Goal: Transaction & Acquisition: Book appointment/travel/reservation

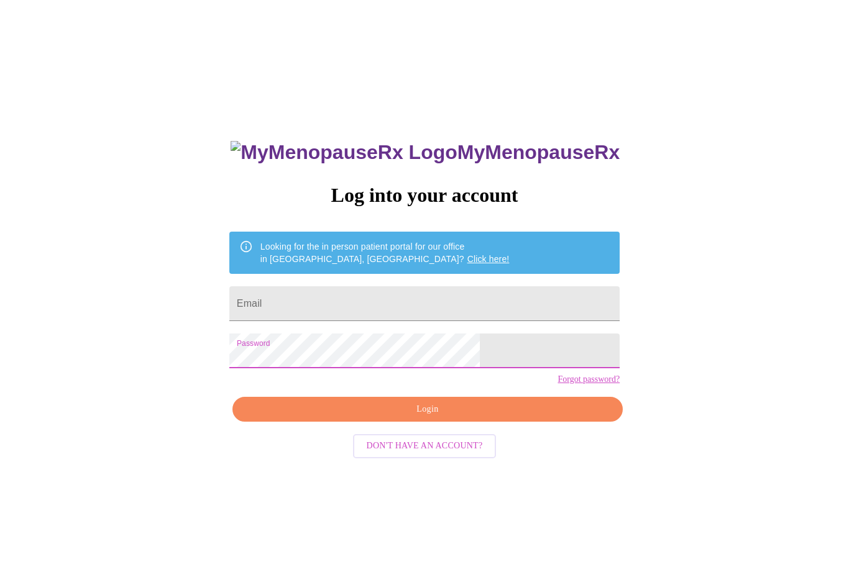
scroll to position [188, 0]
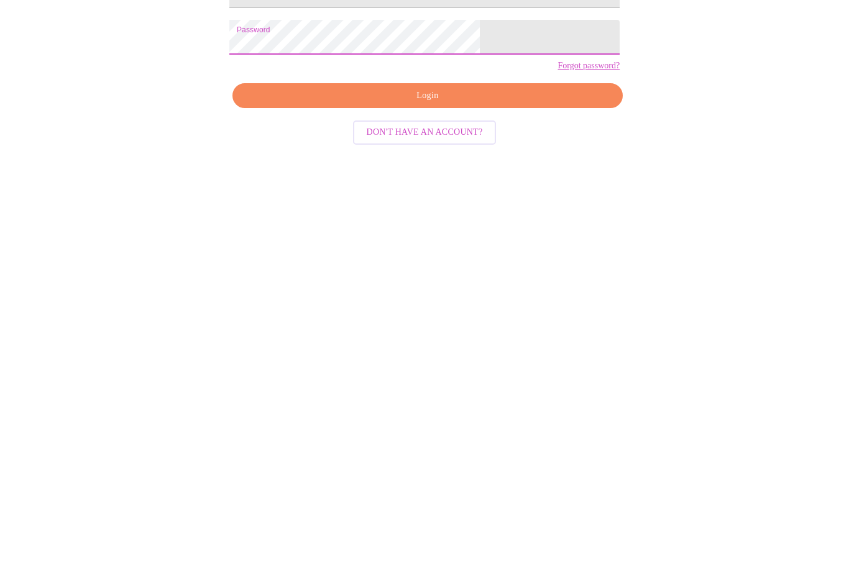
click at [432, 160] on input "Email" at bounding box center [424, 177] width 390 height 35
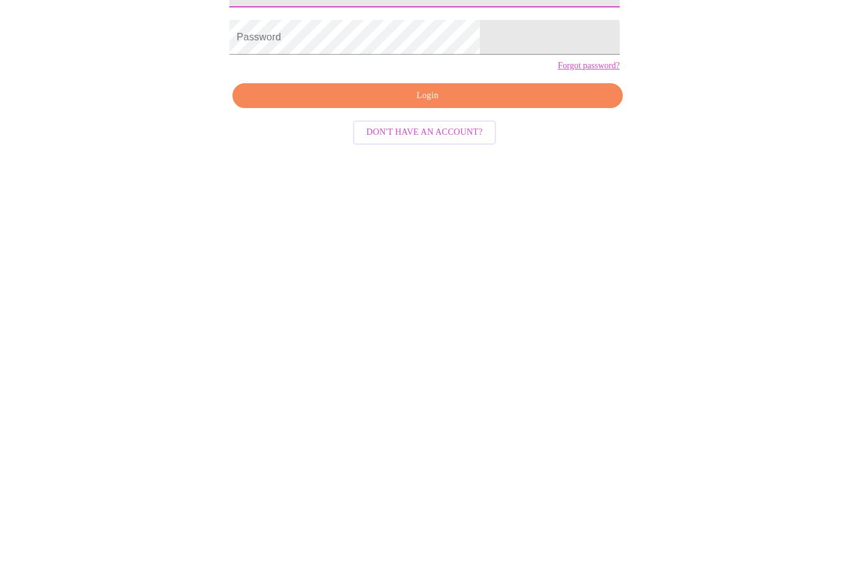
scroll to position [32, 0]
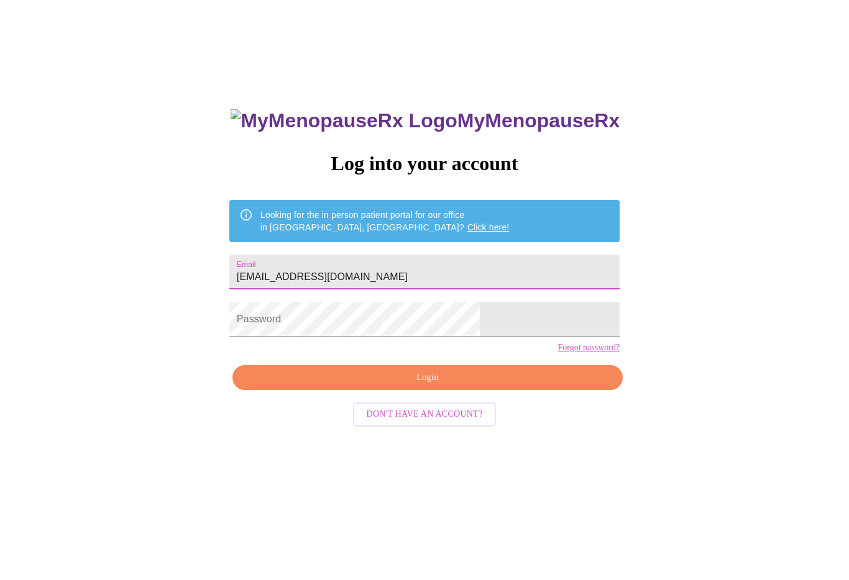
type input "[EMAIL_ADDRESS][DOMAIN_NAME]"
click at [405, 391] on button "Login" at bounding box center [427, 377] width 390 height 25
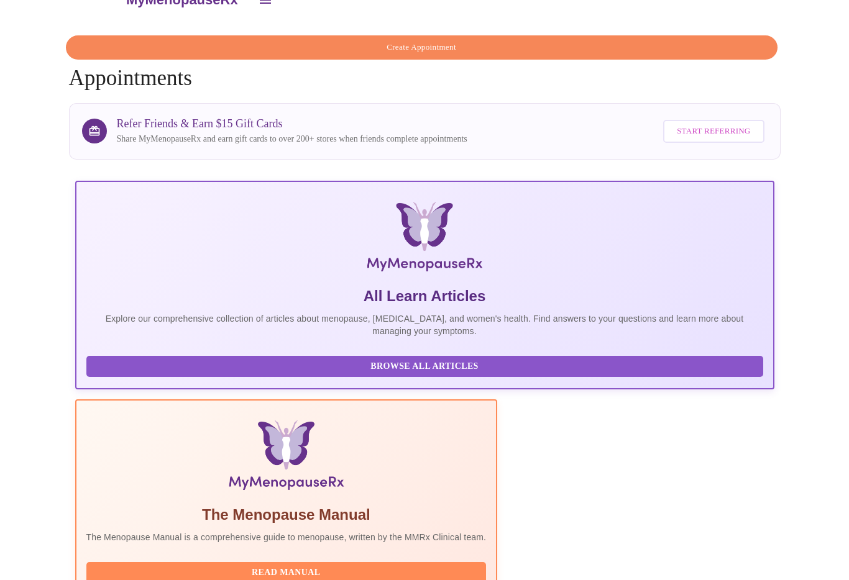
scroll to position [22, 0]
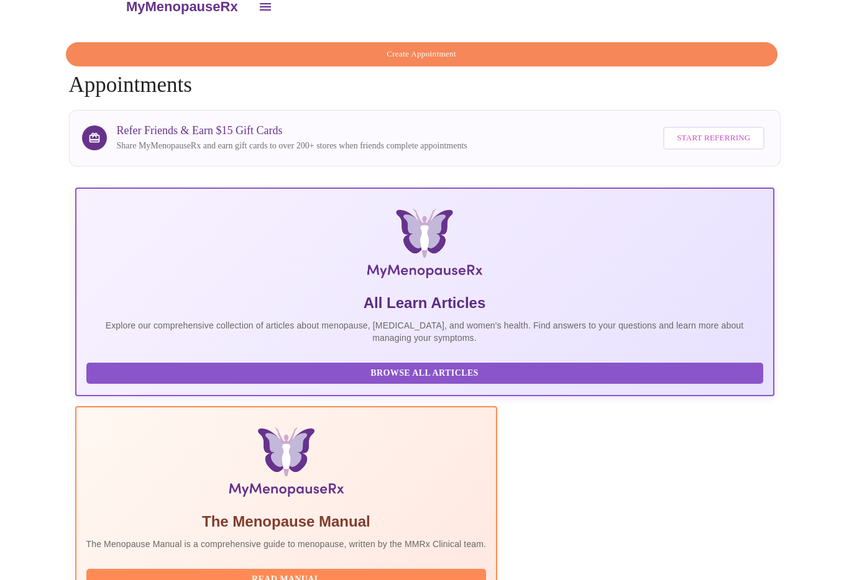
click at [473, 50] on span "Create Appointment" at bounding box center [421, 54] width 683 height 14
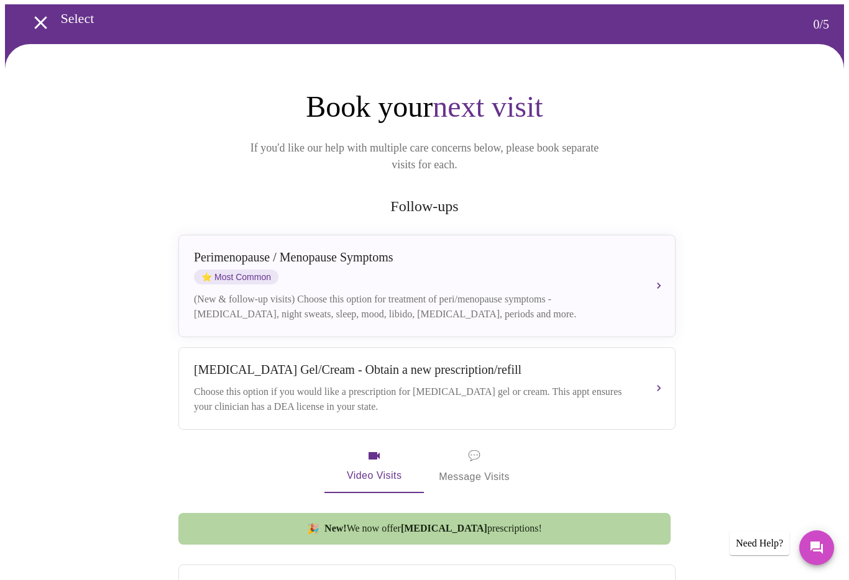
scroll to position [50, 0]
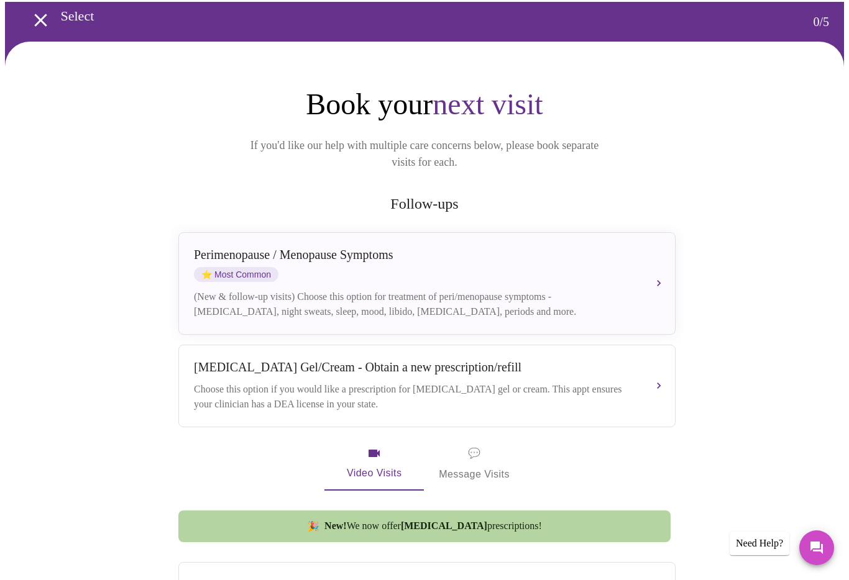
click at [256, 389] on div "Choose this option if you would like a prescription for [MEDICAL_DATA] gel or c…" at bounding box center [414, 397] width 441 height 30
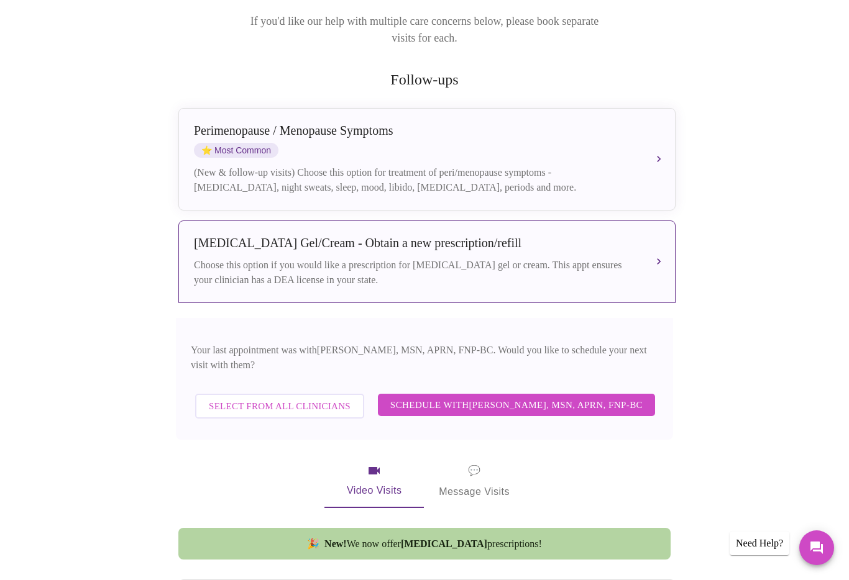
scroll to position [178, 0]
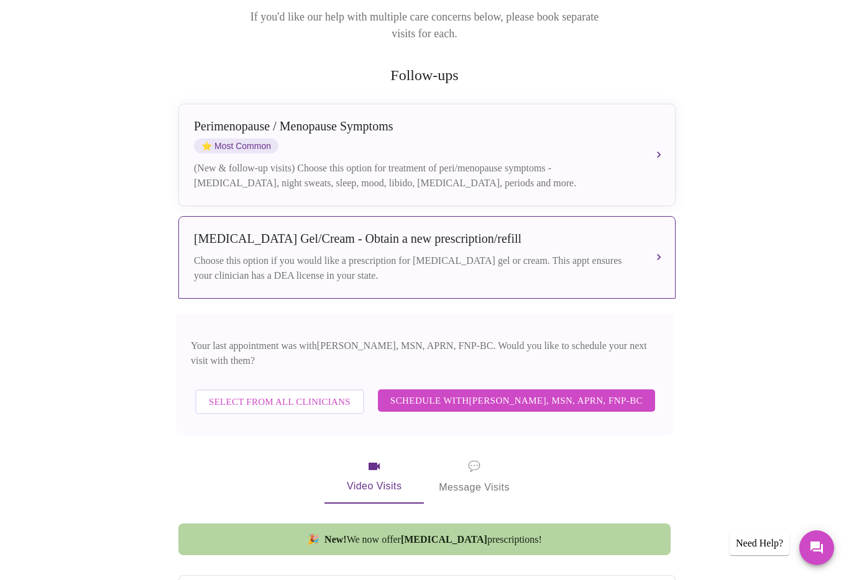
click at [224, 491] on div "Book your next visit If you'd like our help with multiple care concerns below, …" at bounding box center [424, 471] width 497 height 1026
click at [441, 393] on span "Schedule with [PERSON_NAME], MSN, APRN, FNP-BC" at bounding box center [516, 401] width 252 height 16
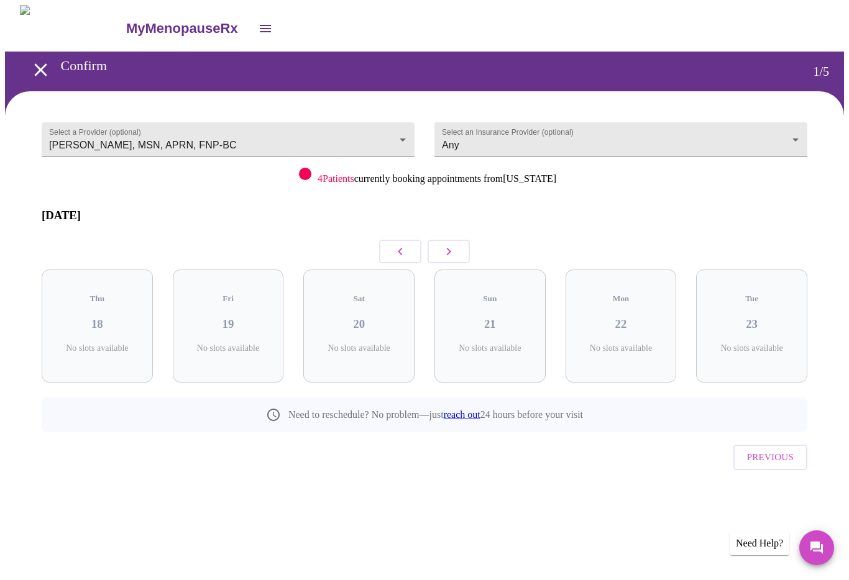
scroll to position [0, 0]
click at [451, 244] on icon "button" at bounding box center [448, 251] width 15 height 15
click at [447, 244] on icon "button" at bounding box center [448, 251] width 15 height 15
click at [454, 244] on icon "button" at bounding box center [448, 251] width 15 height 15
click at [451, 246] on icon "button" at bounding box center [448, 251] width 15 height 15
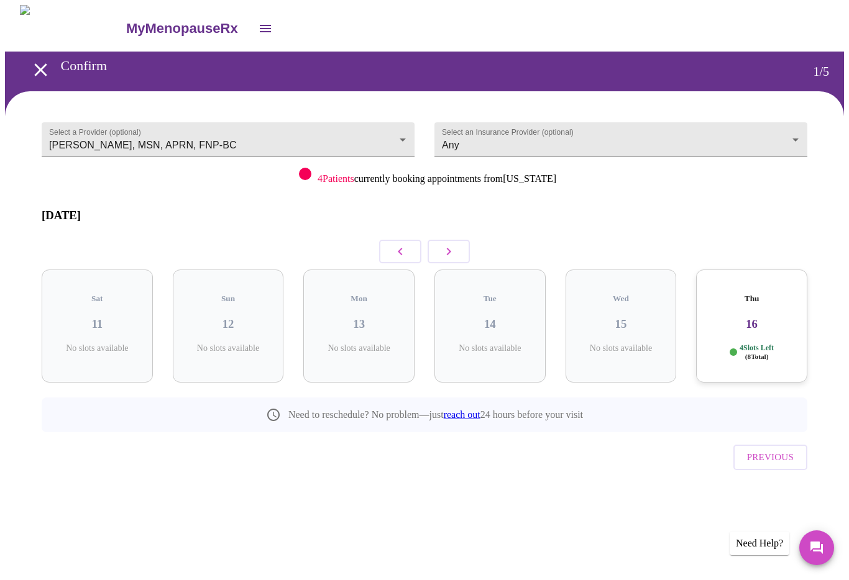
click at [456, 242] on button "button" at bounding box center [449, 252] width 42 height 24
click at [457, 244] on button "button" at bounding box center [449, 252] width 42 height 24
click at [457, 245] on button "button" at bounding box center [449, 252] width 42 height 24
click at [456, 245] on button "button" at bounding box center [449, 252] width 42 height 24
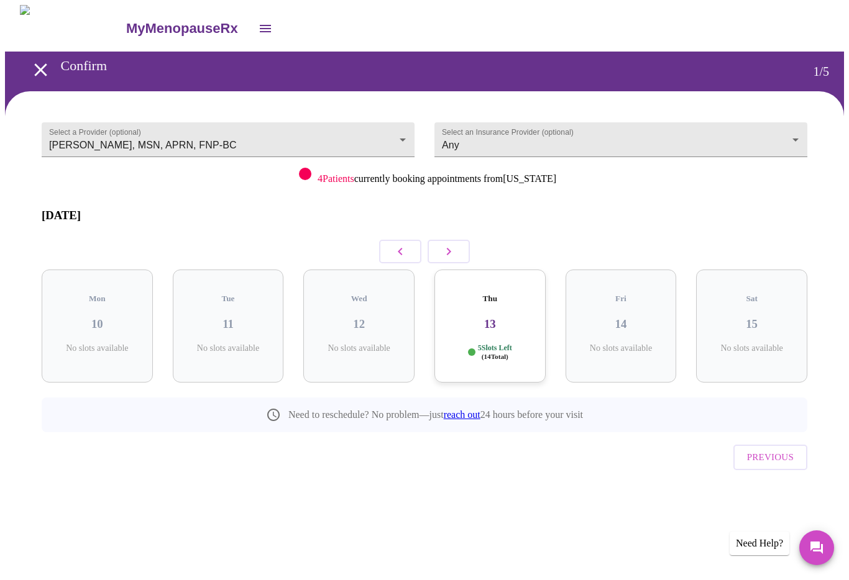
click at [449, 248] on icon "button" at bounding box center [449, 251] width 4 height 7
click at [452, 244] on icon "button" at bounding box center [448, 251] width 15 height 15
click at [451, 248] on icon "button" at bounding box center [449, 251] width 4 height 7
click at [445, 247] on icon "button" at bounding box center [448, 251] width 15 height 15
click at [452, 247] on icon "button" at bounding box center [448, 251] width 15 height 15
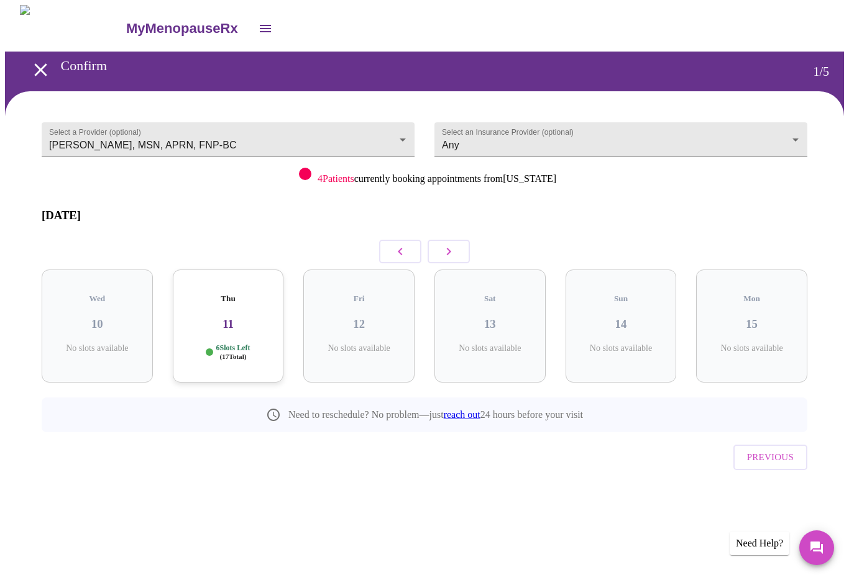
click at [451, 248] on icon "button" at bounding box center [449, 251] width 4 height 7
click at [449, 247] on icon "button" at bounding box center [448, 251] width 15 height 15
click at [450, 248] on icon "button" at bounding box center [449, 251] width 4 height 7
click at [454, 244] on icon "button" at bounding box center [448, 251] width 15 height 15
click at [451, 244] on icon "button" at bounding box center [448, 251] width 15 height 15
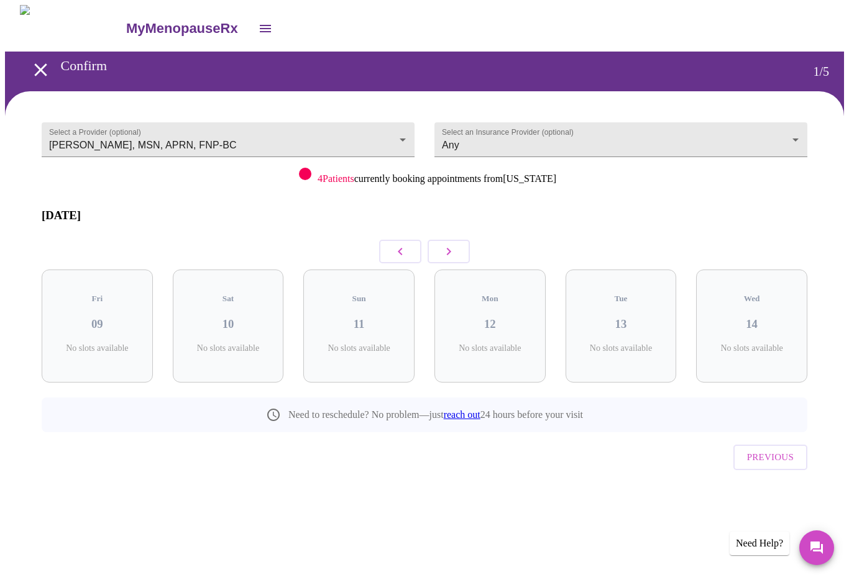
click at [452, 246] on icon "button" at bounding box center [448, 251] width 15 height 15
click at [449, 245] on icon "button" at bounding box center [448, 251] width 15 height 15
click at [447, 248] on icon "button" at bounding box center [449, 251] width 4 height 7
click at [446, 245] on icon "button" at bounding box center [448, 251] width 15 height 15
click at [452, 244] on icon "button" at bounding box center [448, 251] width 15 height 15
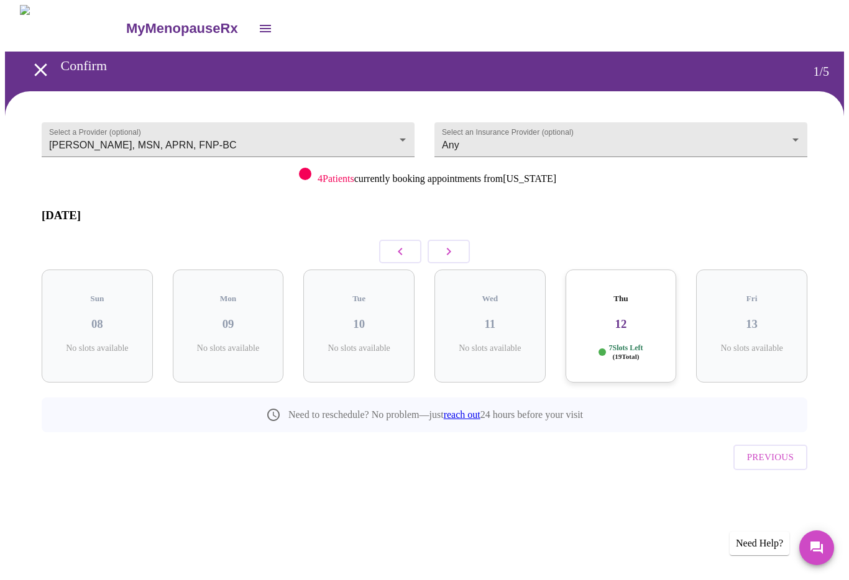
click at [443, 244] on icon "button" at bounding box center [448, 251] width 15 height 15
click at [400, 251] on button "button" at bounding box center [400, 252] width 42 height 24
click at [467, 244] on button "button" at bounding box center [449, 252] width 42 height 24
click at [747, 314] on div "Thu 19 7 Slots Left ( 20 Total)" at bounding box center [751, 326] width 111 height 113
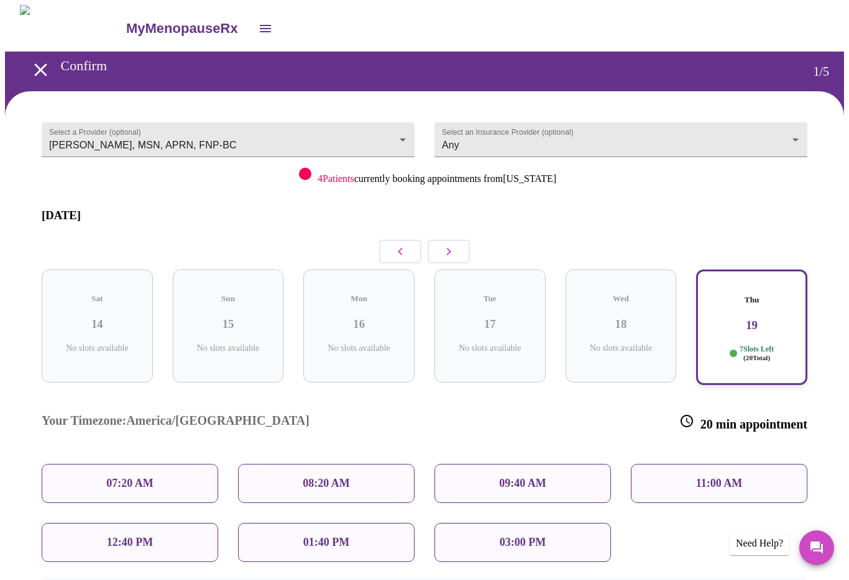
click at [322, 536] on p "01:40 PM" at bounding box center [326, 542] width 46 height 13
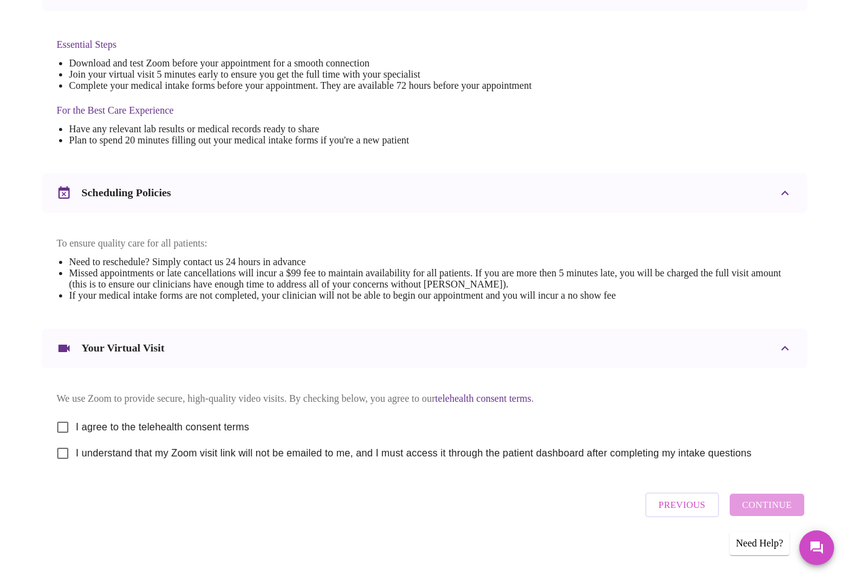
scroll to position [293, 0]
click at [68, 433] on input "I agree to the telehealth consent terms" at bounding box center [63, 428] width 26 height 26
checkbox input "true"
click at [71, 468] on input "I understand that my Zoom visit link will not be emailed to me, and I must acce…" at bounding box center [63, 455] width 26 height 26
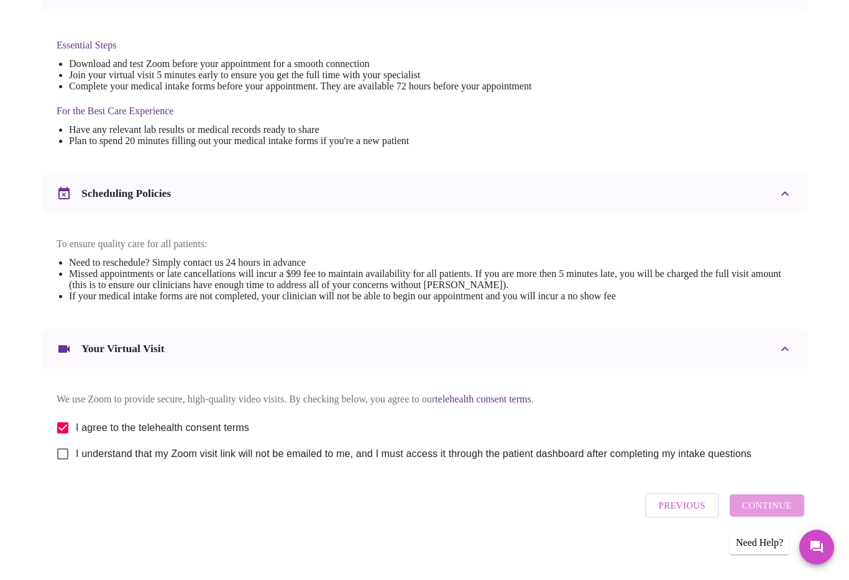
checkbox input "true"
click at [769, 515] on span "Continue" at bounding box center [767, 506] width 50 height 16
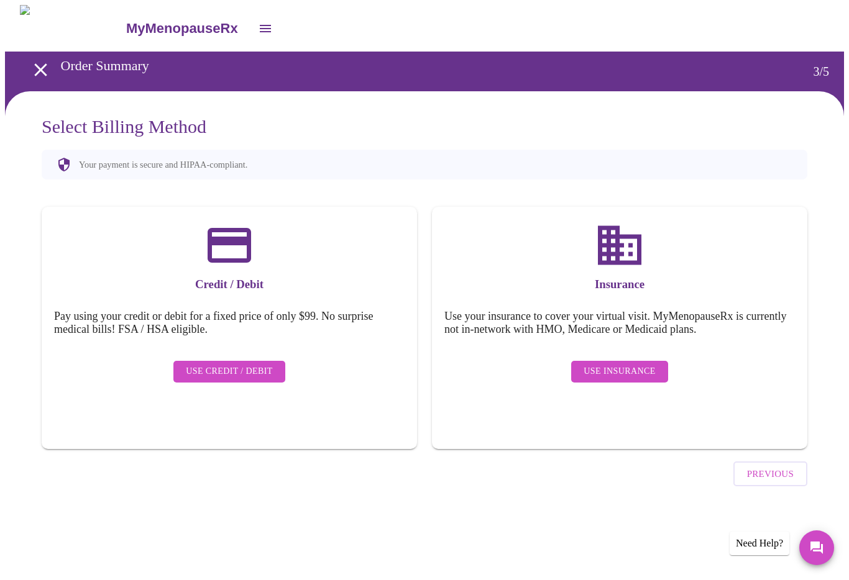
click at [602, 367] on span "Use Insurance" at bounding box center [619, 372] width 71 height 16
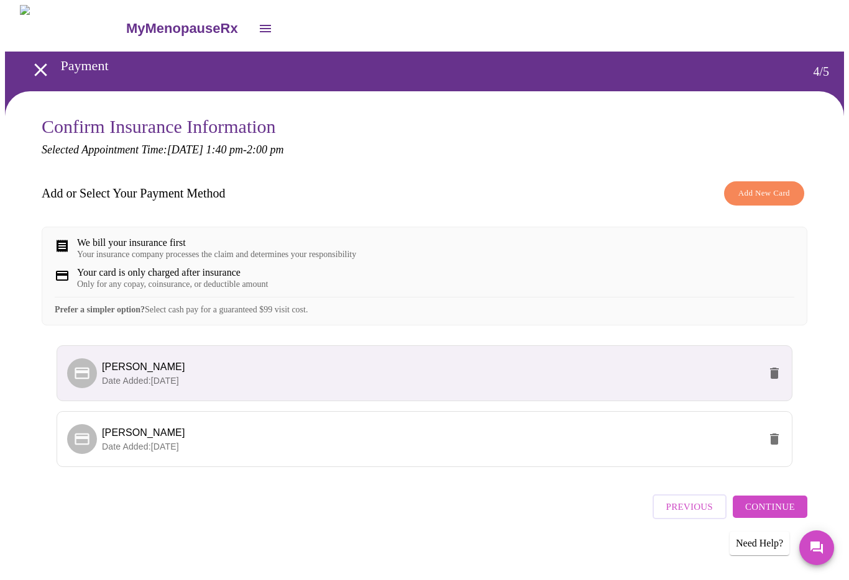
scroll to position [17, 0]
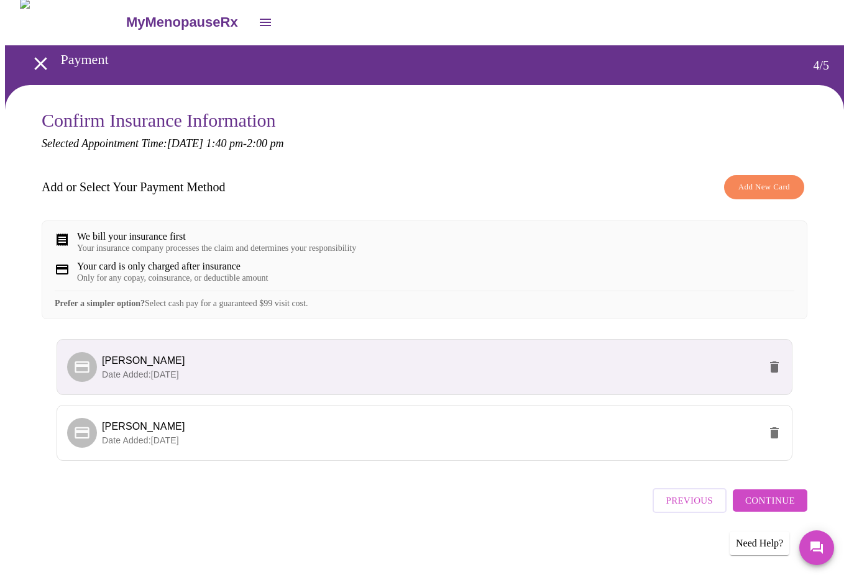
click at [764, 498] on span "Continue" at bounding box center [770, 501] width 50 height 16
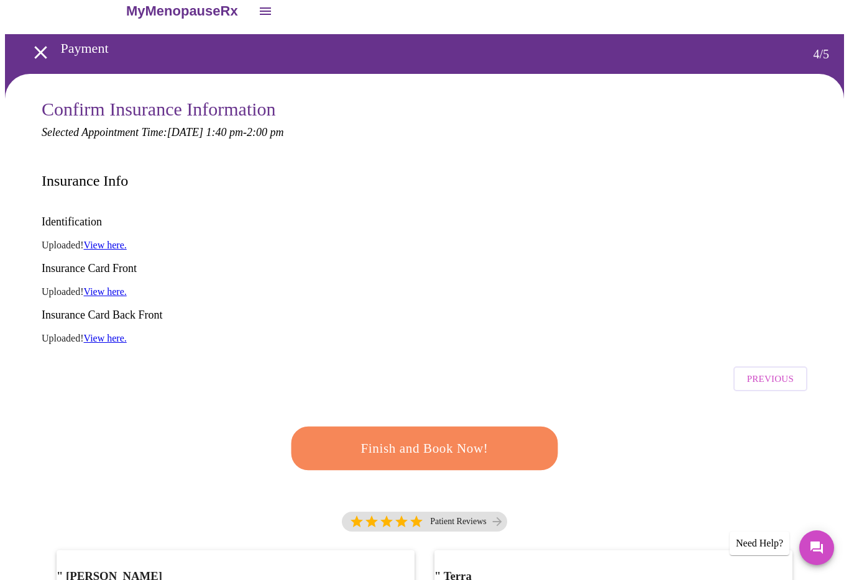
click at [487, 438] on span "Finish and Book Now!" at bounding box center [425, 449] width 230 height 23
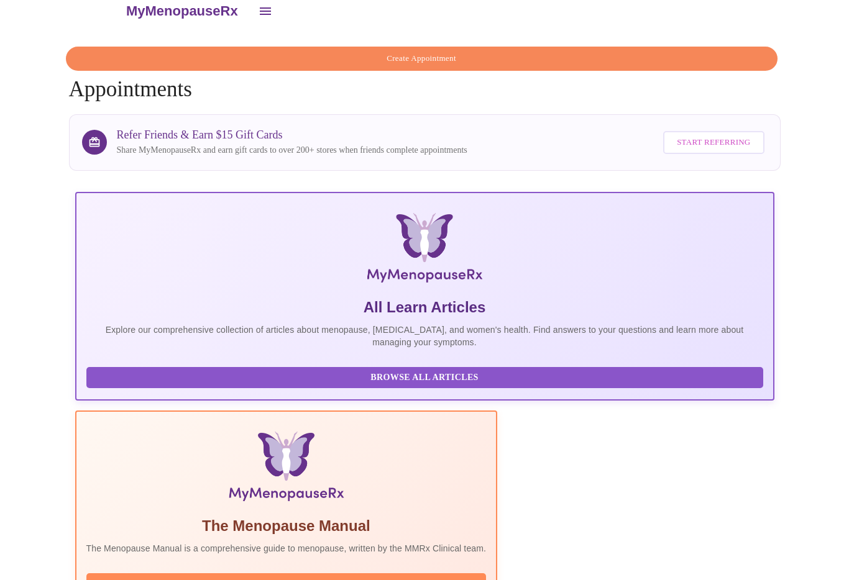
click at [258, 10] on icon "open drawer" at bounding box center [265, 11] width 15 height 15
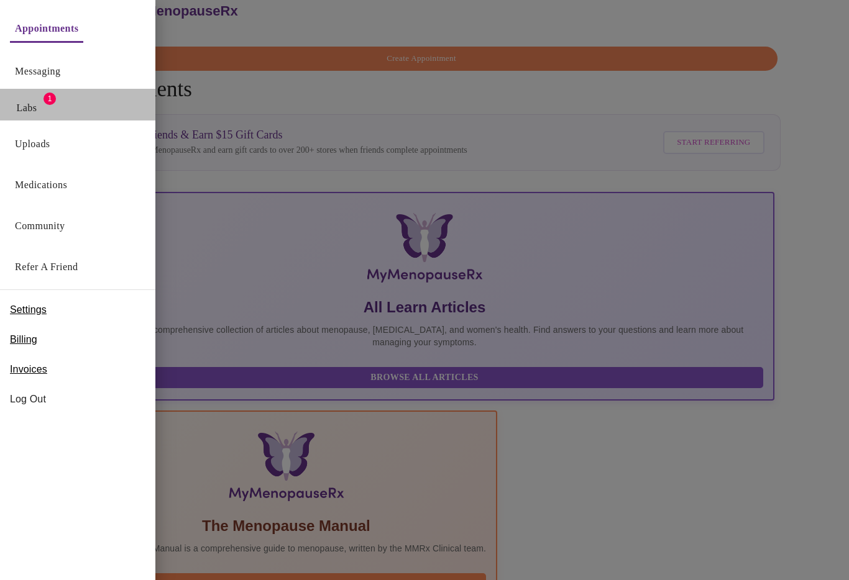
click at [68, 110] on div "Labs 1" at bounding box center [77, 105] width 155 height 32
click at [45, 106] on button "Labs" at bounding box center [27, 108] width 40 height 25
click at [23, 111] on link "Labs" at bounding box center [27, 107] width 21 height 17
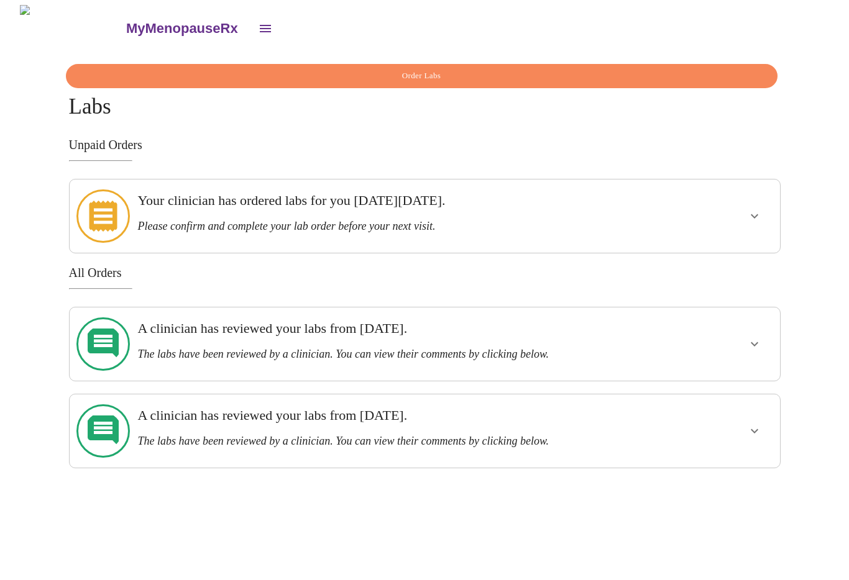
click at [364, 193] on div "Your clinician has ordered labs for you [DATE][DATE]. Please confirm and comple…" at bounding box center [389, 213] width 505 height 40
click at [755, 209] on icon "show more" at bounding box center [754, 216] width 15 height 15
